Goal: Task Accomplishment & Management: Complete application form

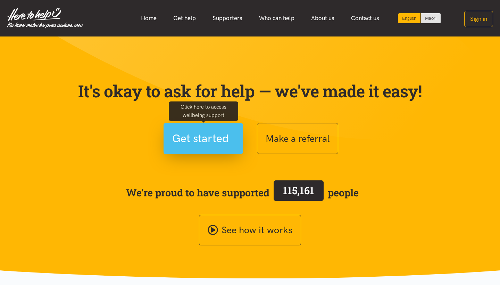
click at [207, 139] on span "Get started" at bounding box center [200, 139] width 57 height 18
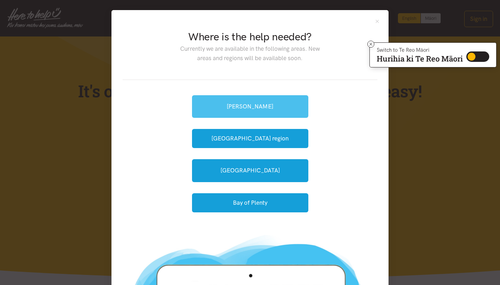
click at [261, 111] on link "[PERSON_NAME]" at bounding box center [250, 106] width 116 height 23
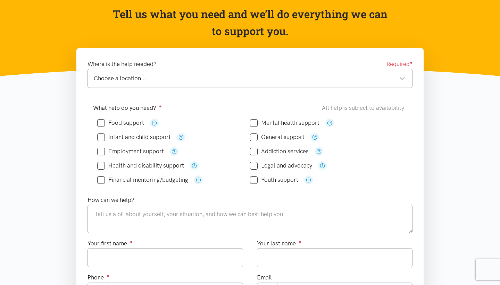
scroll to position [76, 0]
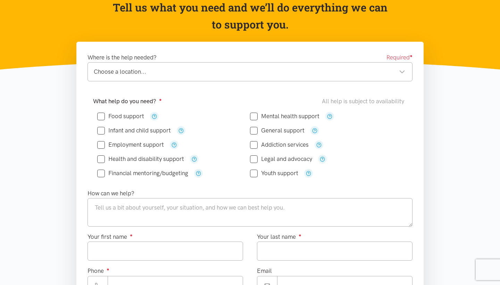
click at [101, 114] on input "Food support" at bounding box center [120, 116] width 47 height 6
checkbox input "true"
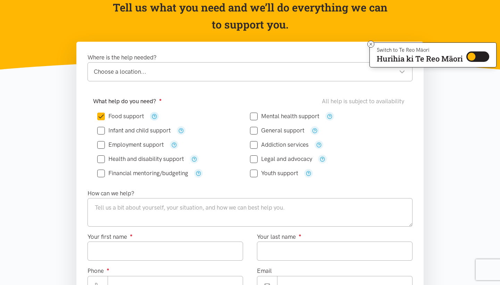
click at [155, 117] on icon "button" at bounding box center [154, 116] width 5 height 5
click at [159, 115] on div "Food support" at bounding box center [173, 116] width 153 height 9
click at [155, 116] on icon "button" at bounding box center [154, 116] width 5 height 5
click at [366, 42] on div "Where is the help needed? Required ● Choose a location... Choose a location... …" at bounding box center [249, 243] width 347 height 403
click at [372, 42] on icon at bounding box center [370, 44] width 5 height 5
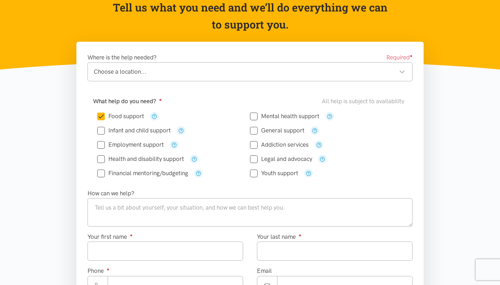
click at [309, 65] on div "Choose a location... Choose a location..." at bounding box center [249, 71] width 325 height 19
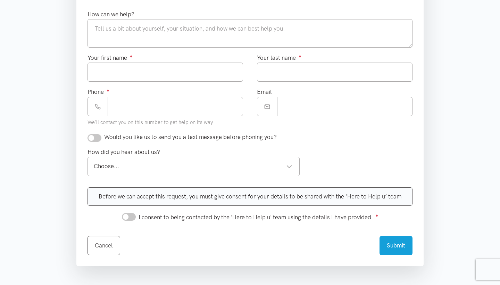
scroll to position [265, 0]
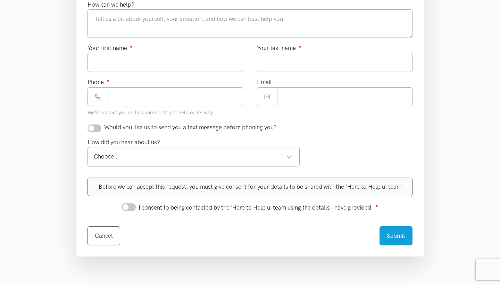
click at [96, 128] on input "checkbox" at bounding box center [94, 128] width 14 height 8
checkbox input "true"
click at [134, 202] on div "I consent to being contacted by the 'Here to Help u' team using the details I h…" at bounding box center [250, 206] width 256 height 11
click at [132, 203] on input "I consent to being contacted by the 'Here to Help u' team using the details I h…" at bounding box center [129, 207] width 14 height 8
checkbox input "true"
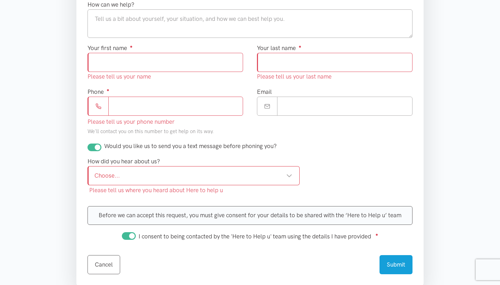
click at [145, 174] on div "Choose..." at bounding box center [193, 175] width 198 height 9
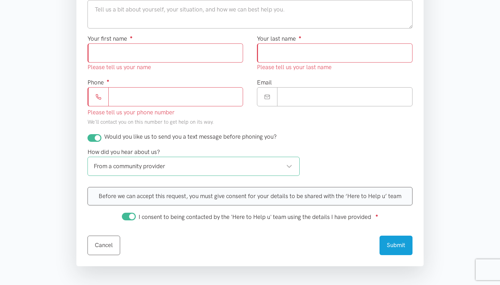
scroll to position [270, 0]
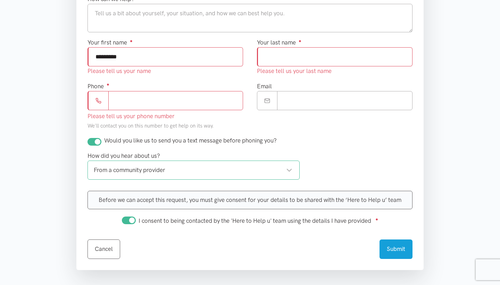
type input "*********"
type input "***"
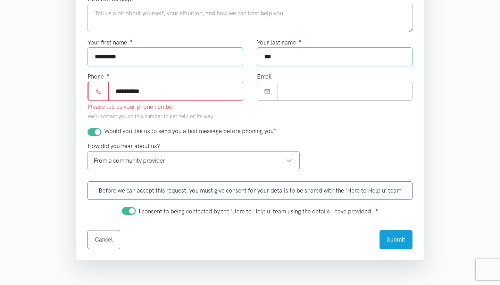
type input "**********"
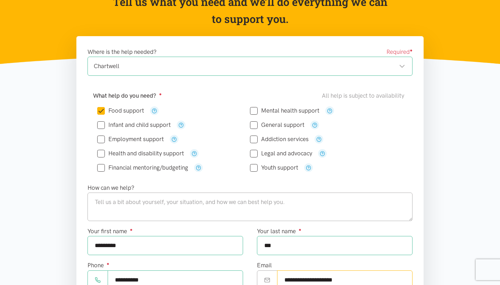
scroll to position [83, 0]
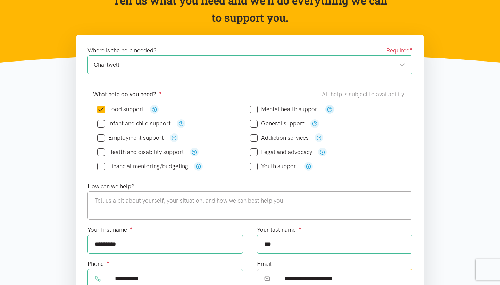
type input "**********"
click at [329, 107] on icon "button" at bounding box center [329, 109] width 5 height 5
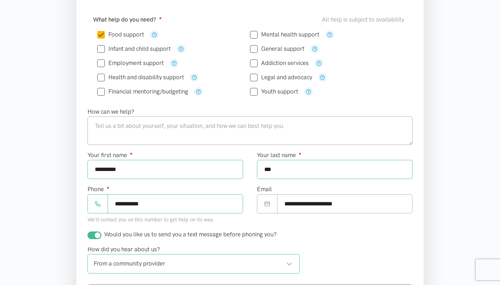
scroll to position [161, 0]
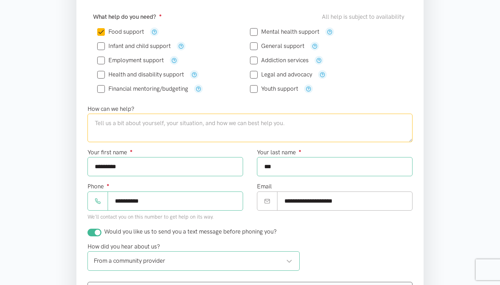
click at [218, 126] on textarea at bounding box center [249, 128] width 325 height 28
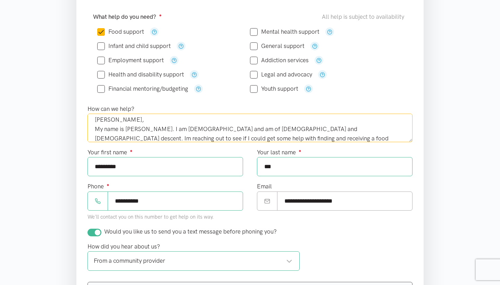
scroll to position [13, 0]
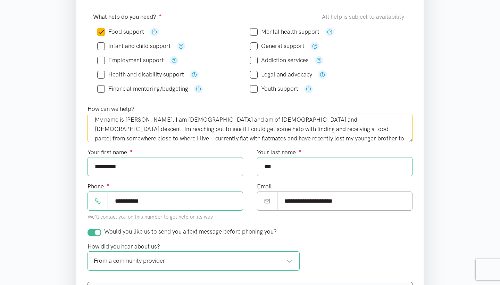
click at [233, 137] on textarea "[PERSON_NAME], My name is [PERSON_NAME]. I am [DEMOGRAPHIC_DATA] and am of [DEM…" at bounding box center [249, 128] width 325 height 28
click at [235, 137] on textarea "[PERSON_NAME], My name is [PERSON_NAME]. I am [DEMOGRAPHIC_DATA] and am of [DEM…" at bounding box center [249, 128] width 325 height 28
click at [272, 137] on textarea "[PERSON_NAME], My name is [PERSON_NAME]. I am [DEMOGRAPHIC_DATA] and am of [DEM…" at bounding box center [249, 128] width 325 height 28
click at [292, 140] on textarea "[PERSON_NAME], My name is [PERSON_NAME]. I am [DEMOGRAPHIC_DATA] and am of [DEM…" at bounding box center [249, 128] width 325 height 28
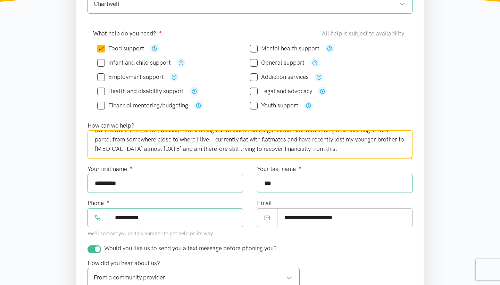
scroll to position [28, 0]
click at [353, 149] on textarea "[PERSON_NAME], My name is [PERSON_NAME]. I am [DEMOGRAPHIC_DATA] and am of [DEM…" at bounding box center [249, 144] width 325 height 28
click at [401, 148] on textarea "[PERSON_NAME], My name is [PERSON_NAME]. I am [DEMOGRAPHIC_DATA] and am of [DEM…" at bounding box center [249, 144] width 325 height 28
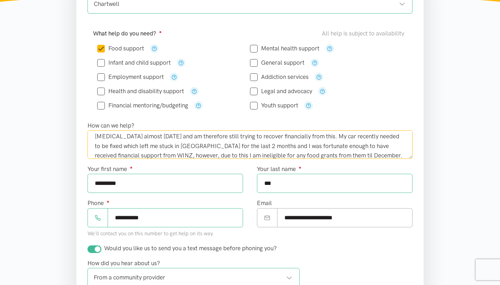
scroll to position [50, 0]
click at [391, 143] on textarea "[PERSON_NAME], My name is [PERSON_NAME]. I am [DEMOGRAPHIC_DATA] and am of [DEM…" at bounding box center [249, 144] width 325 height 28
click at [379, 154] on textarea "[PERSON_NAME], My name is [PERSON_NAME]. I am [DEMOGRAPHIC_DATA] and am of [DEM…" at bounding box center [249, 144] width 325 height 28
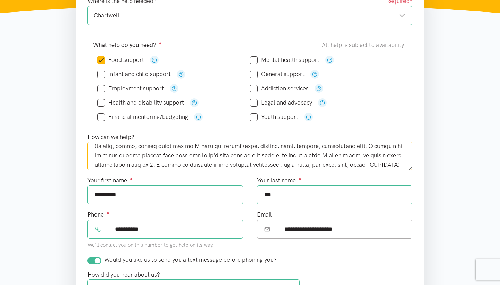
scroll to position [71, 0]
click at [145, 154] on textarea at bounding box center [249, 156] width 325 height 28
click at [157, 154] on textarea at bounding box center [249, 156] width 325 height 28
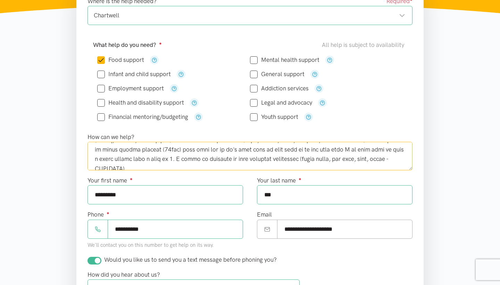
scroll to position [78, 0]
click at [140, 165] on textarea at bounding box center [249, 156] width 325 height 28
click at [131, 165] on textarea at bounding box center [249, 156] width 325 height 28
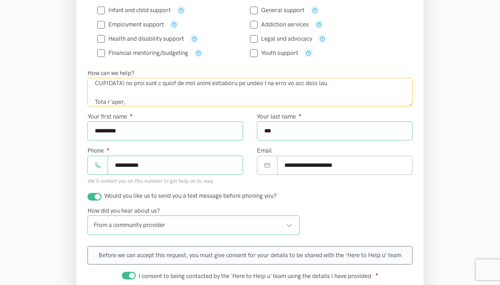
scroll to position [93, 0]
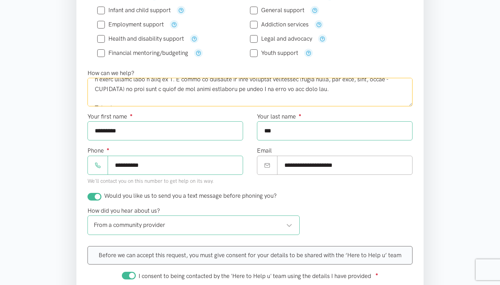
click at [332, 89] on textarea at bounding box center [249, 92] width 325 height 28
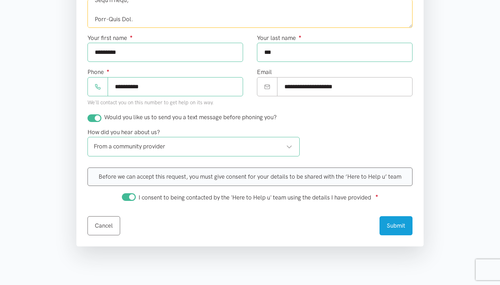
scroll to position [283, 0]
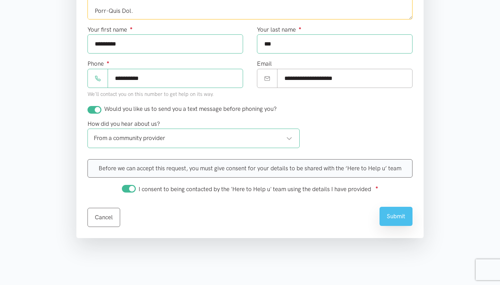
type textarea "[PERSON_NAME], My name is [PERSON_NAME]. I am [DEMOGRAPHIC_DATA] and am of [DEM…"
click at [392, 213] on button "Submit" at bounding box center [395, 216] width 33 height 19
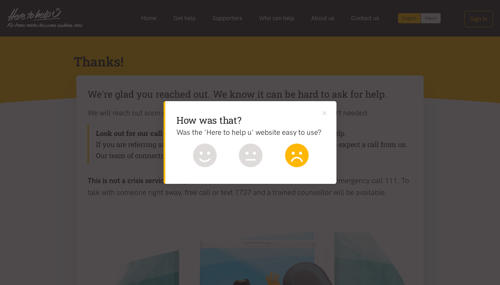
click at [303, 148] on icon at bounding box center [297, 155] width 24 height 24
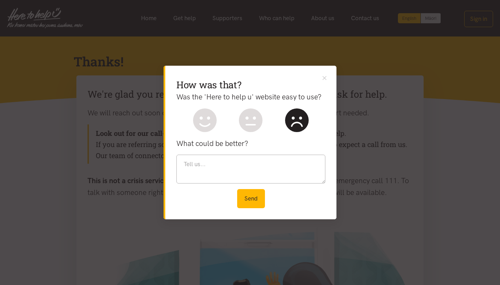
click at [303, 148] on div "How was that? Was the 'Here to help u' website easy to use? What could be bette…" at bounding box center [250, 142] width 171 height 153
click at [197, 121] on icon at bounding box center [205, 120] width 24 height 24
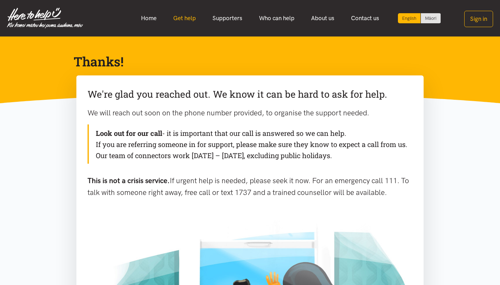
click at [198, 20] on link "Get help" at bounding box center [184, 18] width 39 height 15
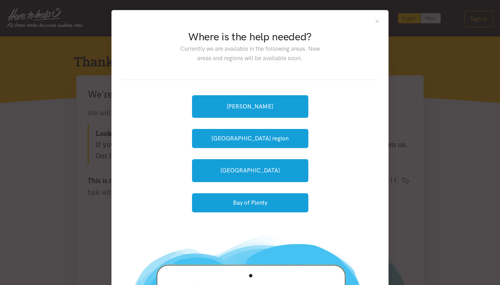
click at [375, 20] on button "Close" at bounding box center [377, 21] width 6 height 6
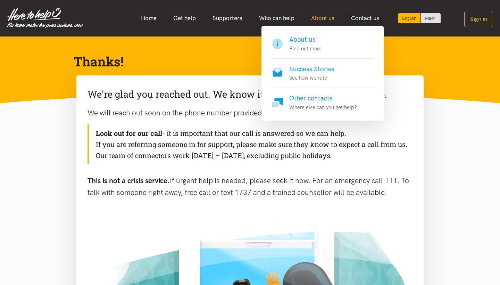
click at [334, 15] on link "About us" at bounding box center [323, 18] width 40 height 15
click at [320, 48] on p "Find out more" at bounding box center [305, 48] width 32 height 8
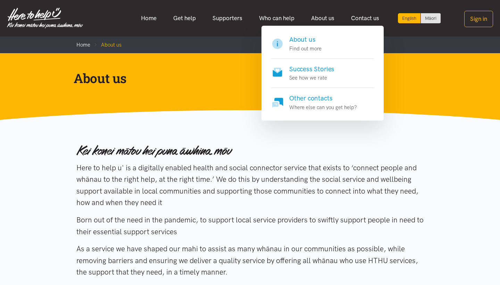
click at [321, 80] on p "See how we rate" at bounding box center [311, 78] width 45 height 8
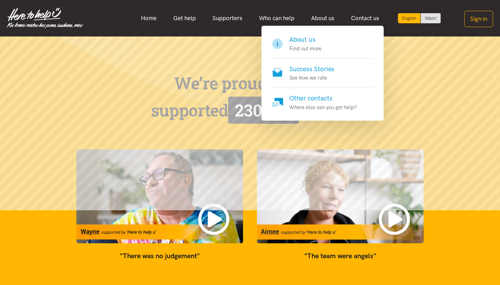
click at [308, 103] on p "Where else can you get help?" at bounding box center [323, 107] width 68 height 8
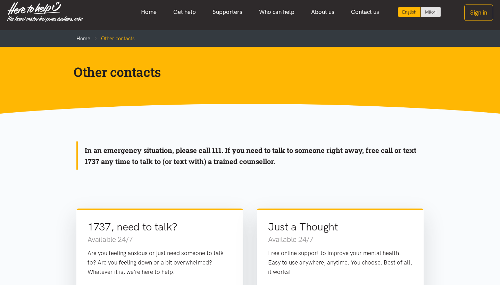
scroll to position [12, 0]
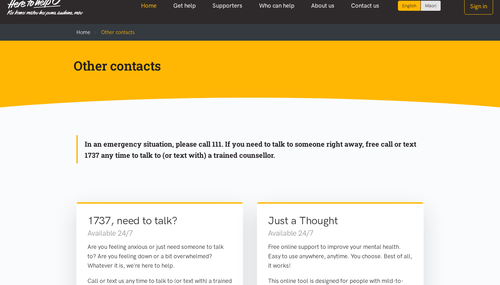
click at [155, 9] on link "Home" at bounding box center [149, 5] width 32 height 15
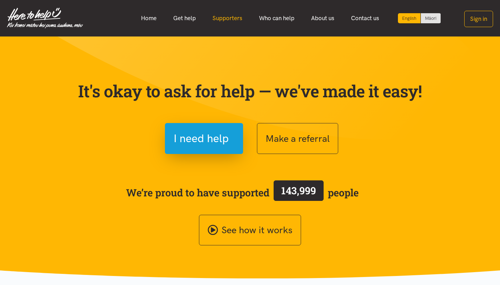
click at [212, 19] on link "Supporters" at bounding box center [227, 18] width 47 height 15
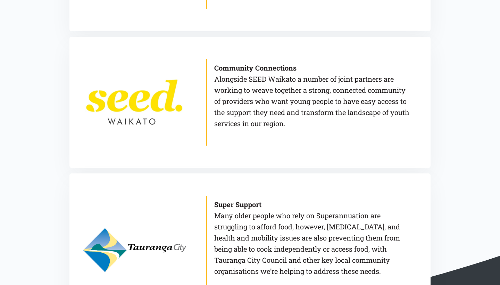
scroll to position [520, 0]
click at [170, 94] on link at bounding box center [134, 102] width 116 height 131
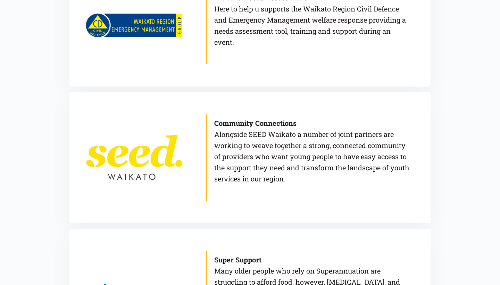
scroll to position [485, 0]
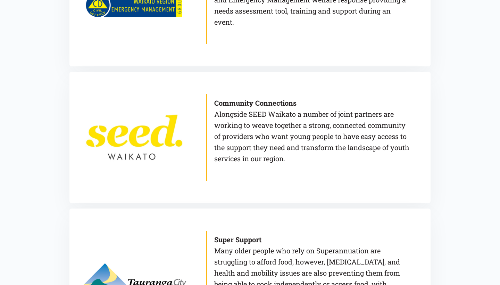
click at [178, 125] on link at bounding box center [134, 137] width 116 height 131
